Goal: Task Accomplishment & Management: Manage account settings

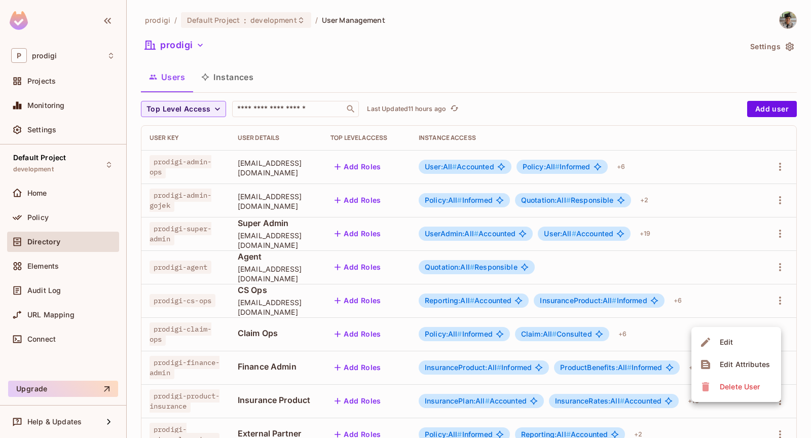
scroll to position [181, 0]
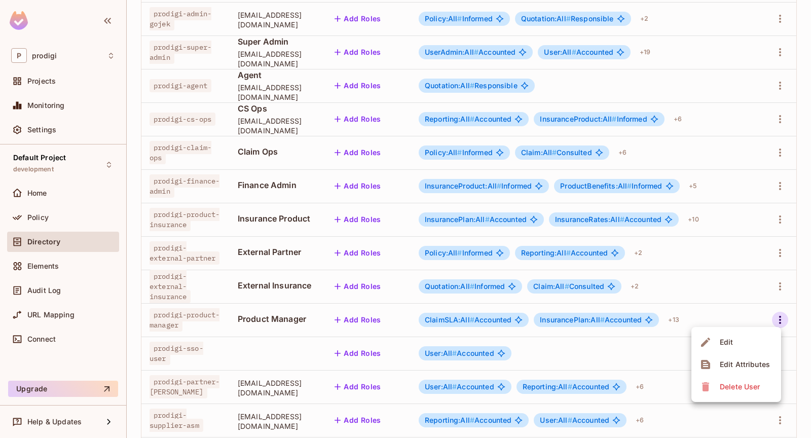
click at [379, 316] on div at bounding box center [405, 219] width 811 height 438
click at [385, 316] on button "Add Roles" at bounding box center [357, 320] width 55 height 16
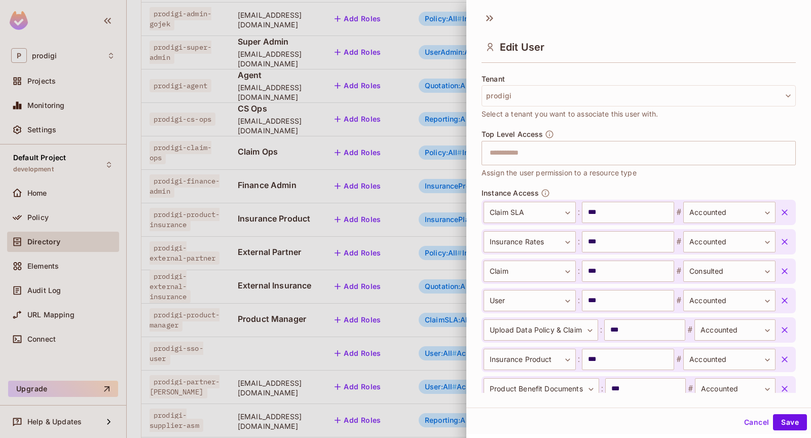
scroll to position [541, 0]
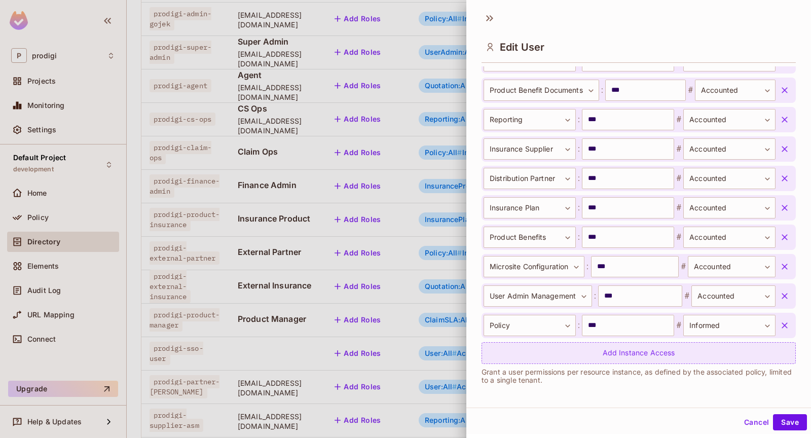
click at [565, 359] on div "Add Instance Access" at bounding box center [638, 353] width 314 height 22
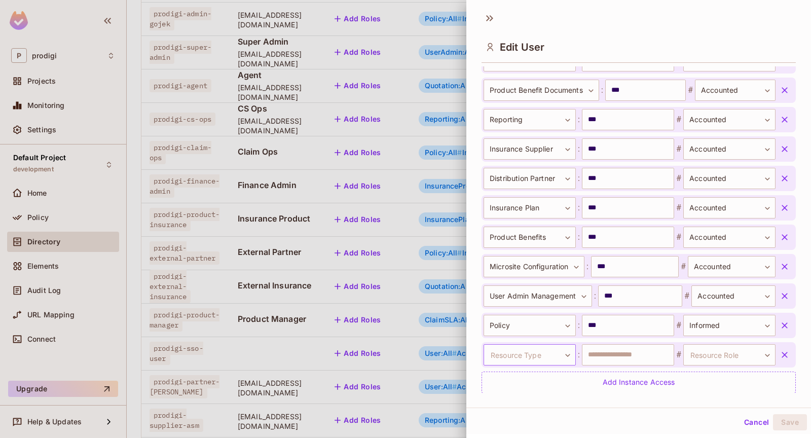
click at [532, 350] on body "P prodigi Projects Monitoring Settings Default Project development Home Policy …" at bounding box center [405, 219] width 811 height 438
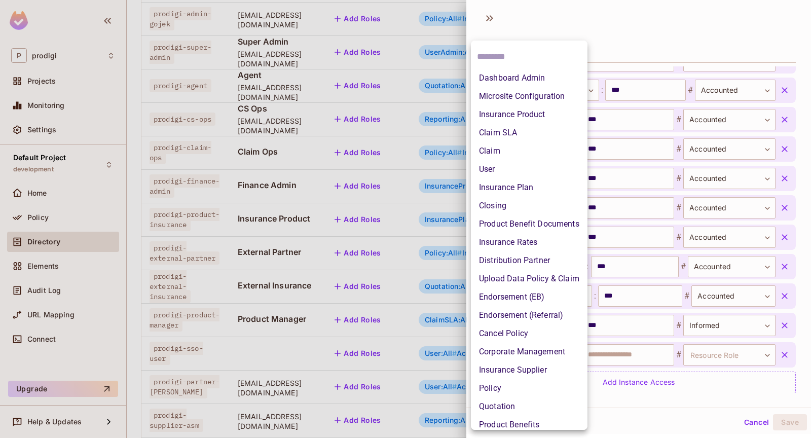
scroll to position [81, 0]
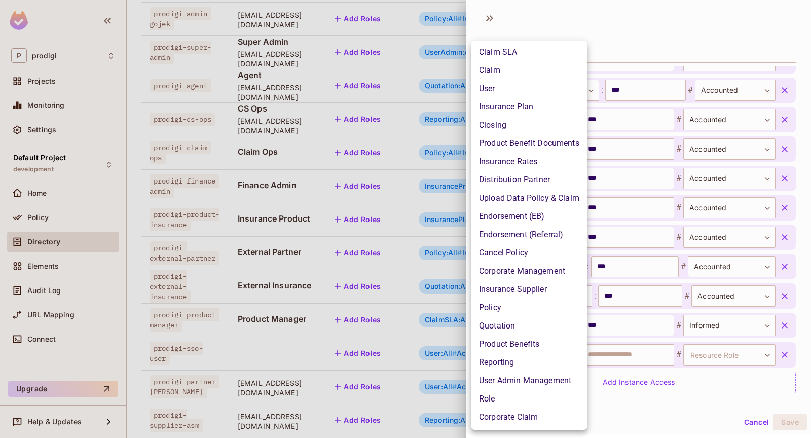
click at [504, 327] on li "Quotation" at bounding box center [529, 326] width 117 height 18
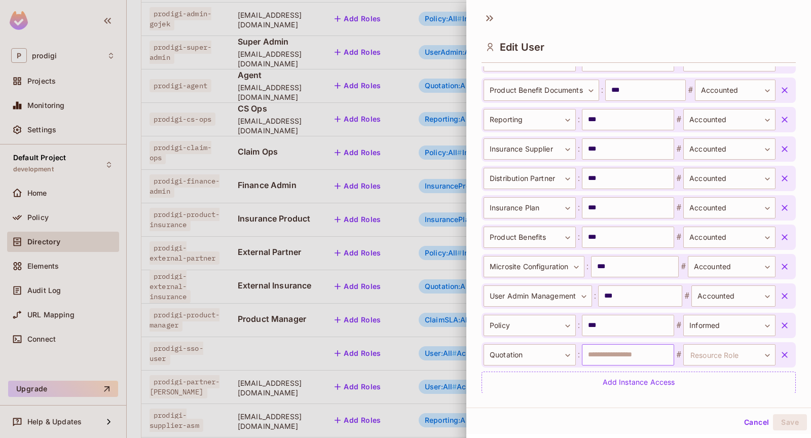
click at [594, 352] on input "text" at bounding box center [628, 354] width 92 height 21
type input "***"
click at [721, 349] on body "P prodigi Projects Monitoring Settings Default Project development Home Policy …" at bounding box center [405, 219] width 811 height 438
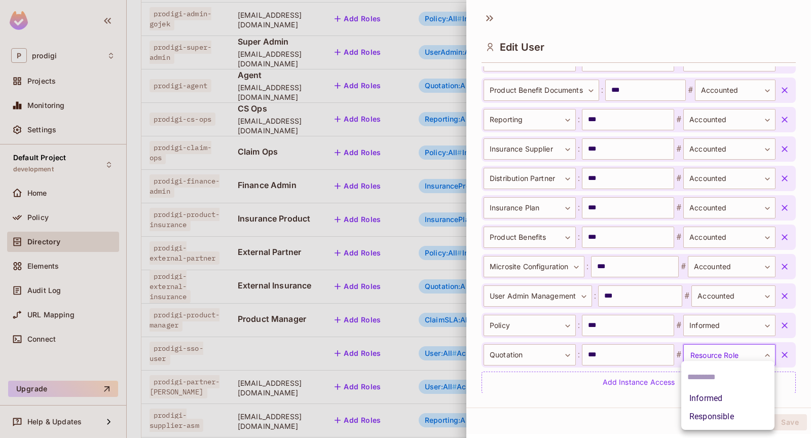
click at [707, 415] on li "Responsible" at bounding box center [727, 416] width 93 height 18
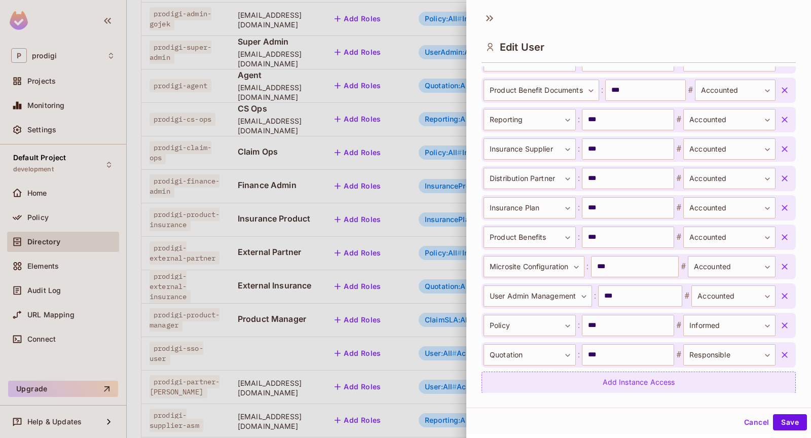
click at [684, 378] on div "Add Instance Access" at bounding box center [638, 382] width 314 height 22
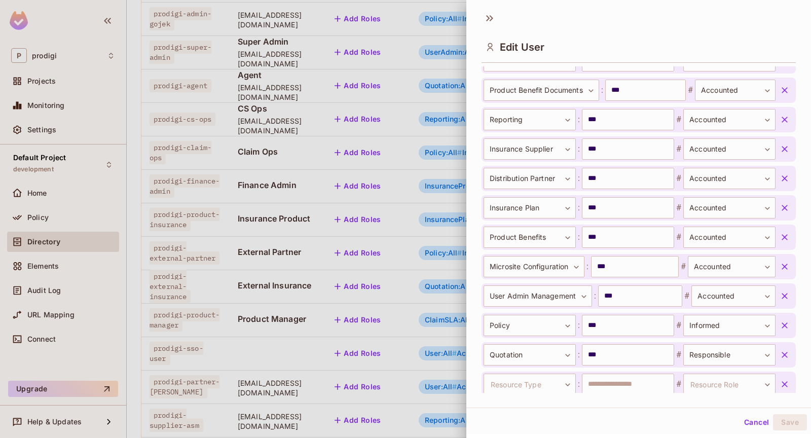
scroll to position [541, 0]
click at [557, 378] on body "P prodigi Projects Monitoring Settings Default Project development Home Policy …" at bounding box center [405, 219] width 811 height 438
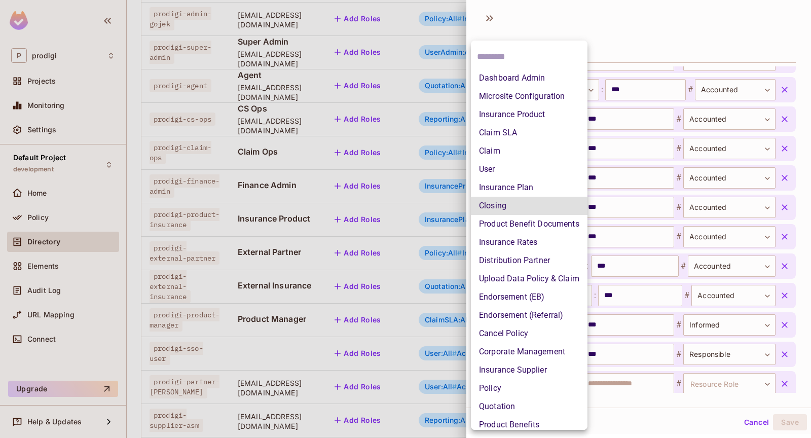
click at [507, 201] on li "Closing" at bounding box center [529, 206] width 117 height 18
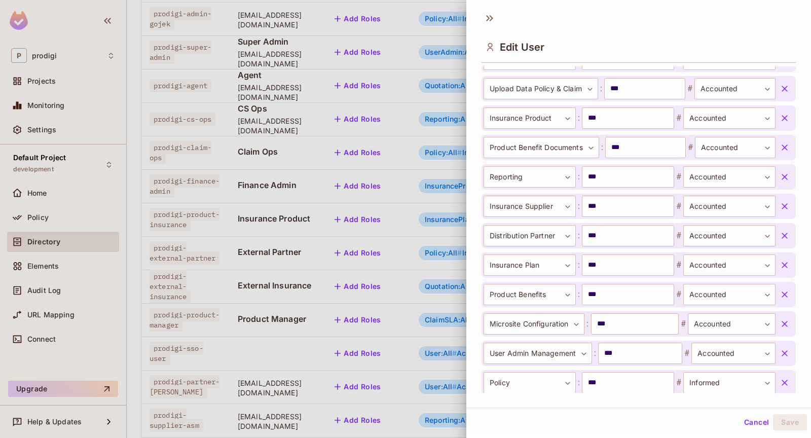
scroll to position [599, 0]
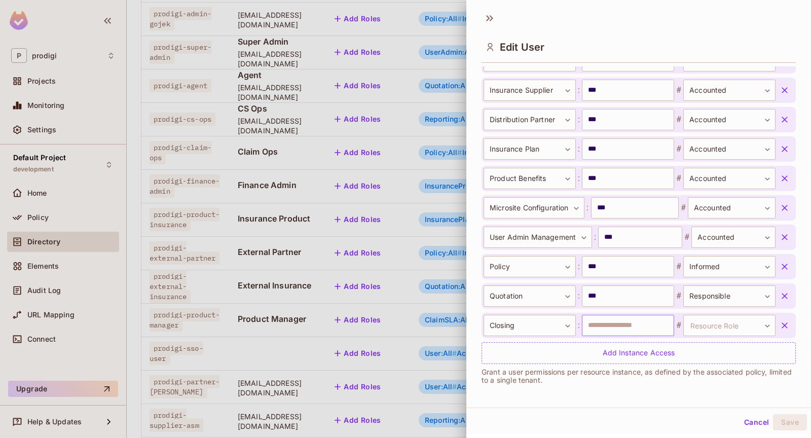
click at [637, 319] on input "text" at bounding box center [628, 325] width 92 height 21
type input "***"
click at [739, 331] on body "P prodigi Projects Monitoring Settings Default Project development Home Policy …" at bounding box center [405, 219] width 811 height 438
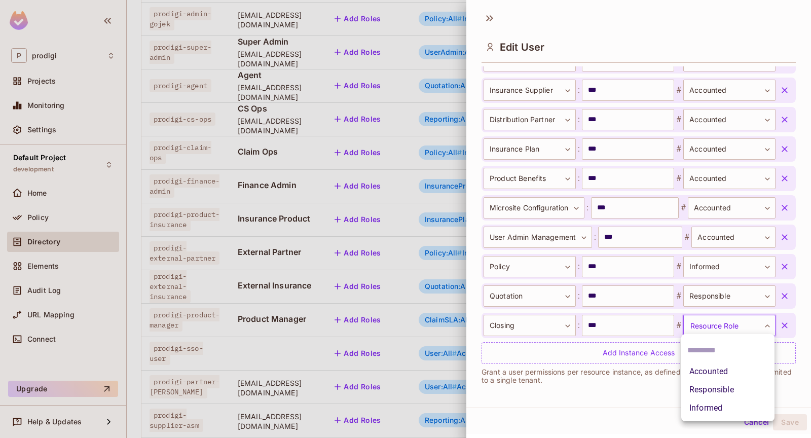
click at [728, 371] on li "Accounted" at bounding box center [727, 371] width 93 height 18
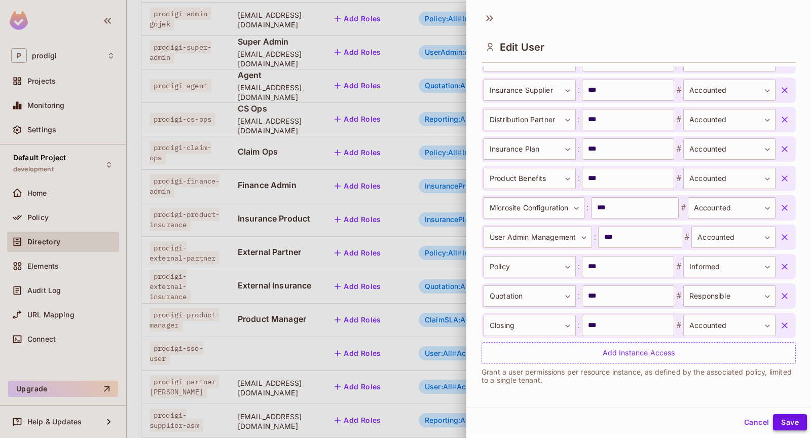
click at [784, 419] on button "Save" at bounding box center [790, 422] width 34 height 16
